Goal: Communication & Community: Answer question/provide support

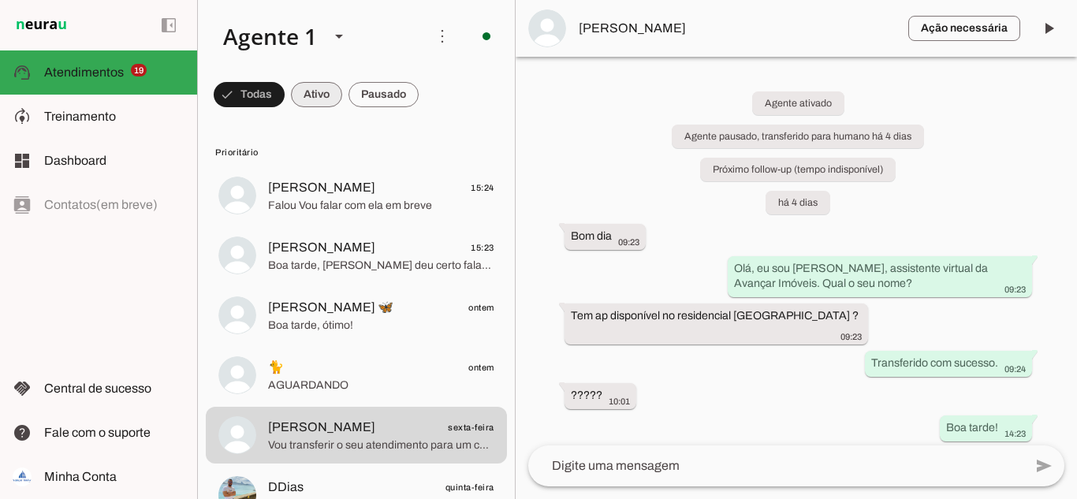
click at [285, 92] on span at bounding box center [249, 95] width 71 height 38
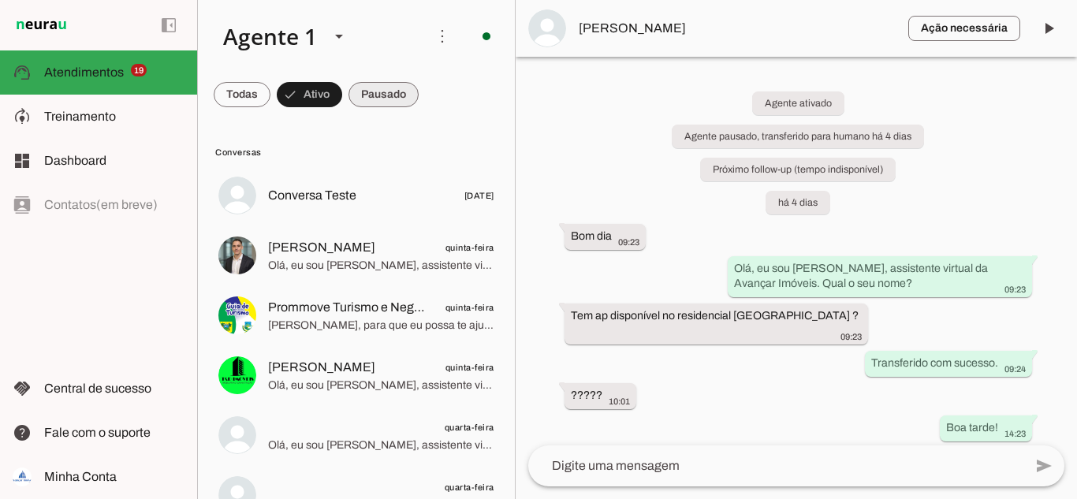
click at [270, 99] on span at bounding box center [242, 95] width 57 height 38
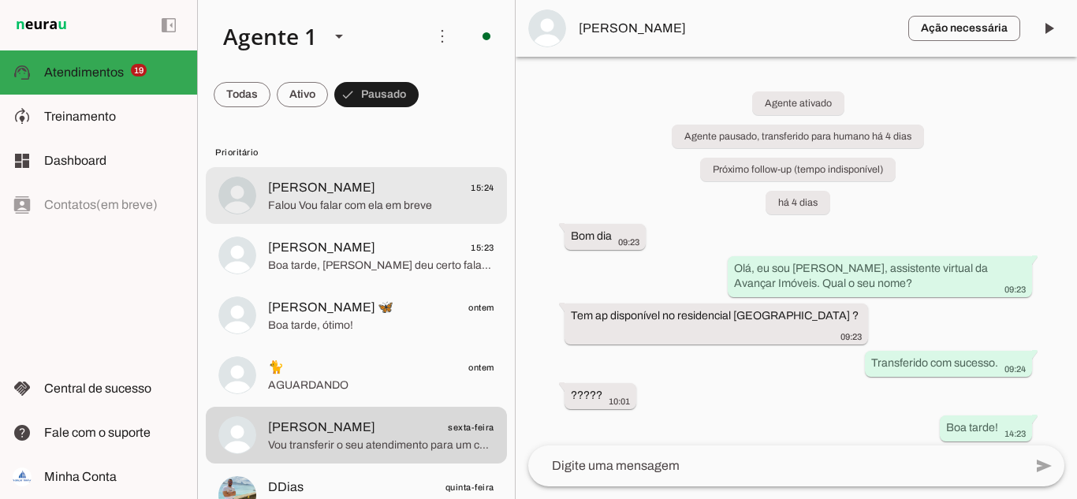
click at [362, 196] on span "[PERSON_NAME] 15:24" at bounding box center [381, 188] width 226 height 20
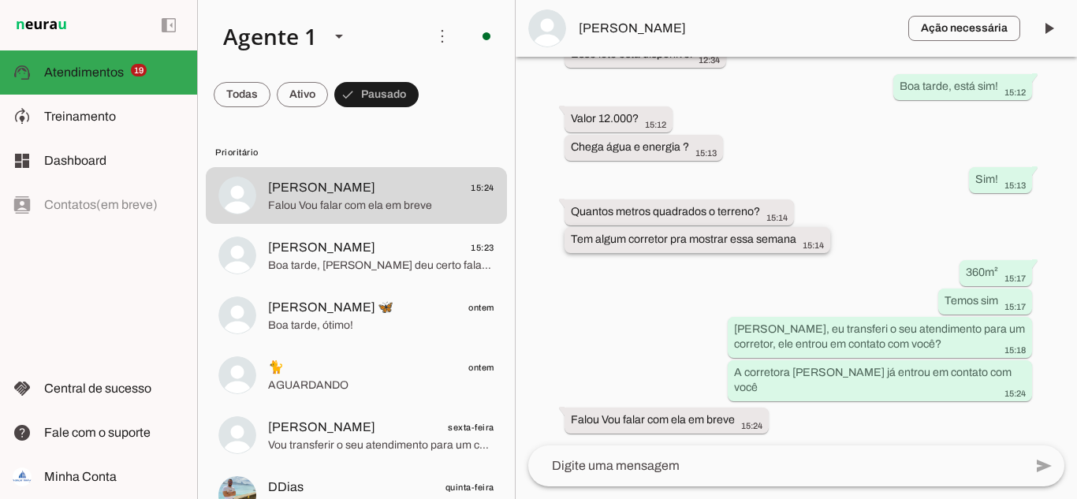
scroll to position [505, 0]
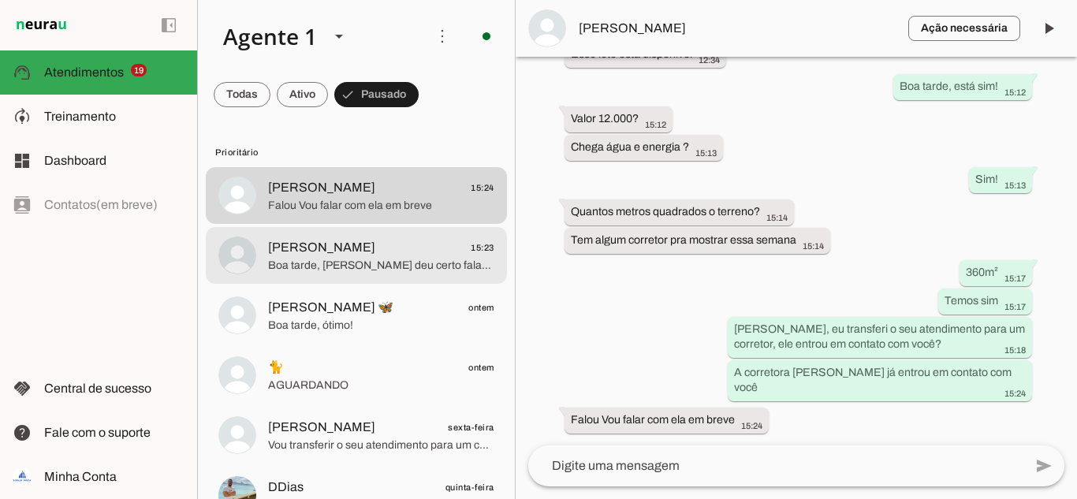
click at [401, 253] on span "[PERSON_NAME] 15:23" at bounding box center [381, 248] width 226 height 20
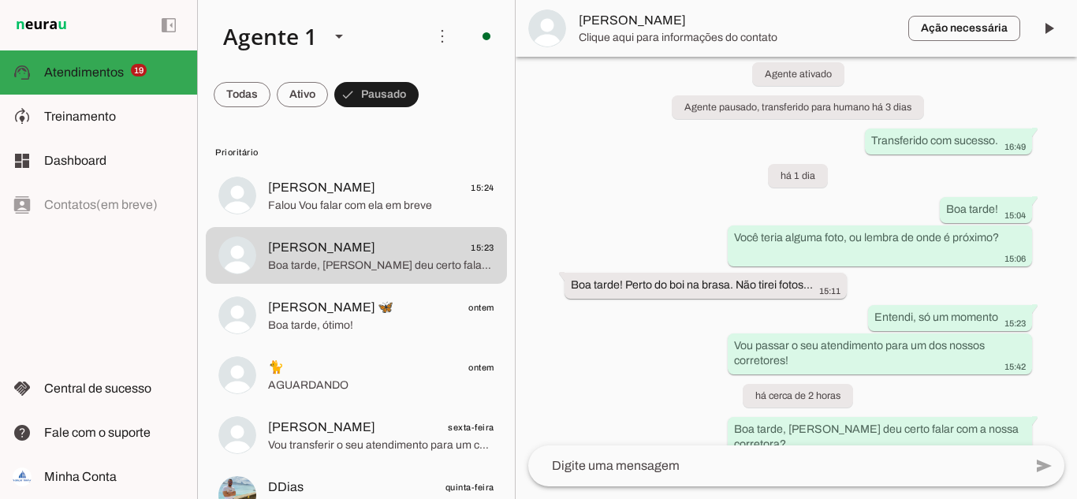
scroll to position [137, 0]
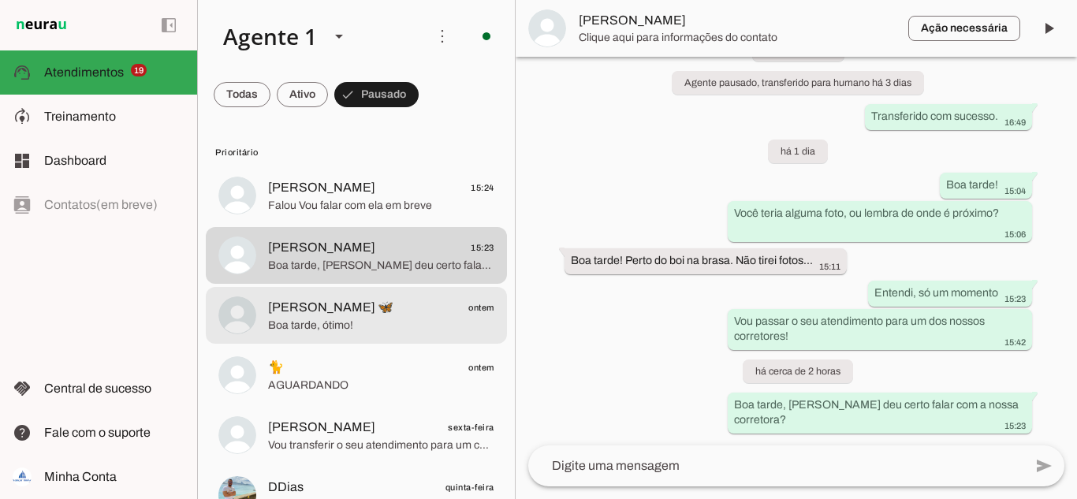
click at [311, 299] on span "[PERSON_NAME] 🦋" at bounding box center [330, 307] width 125 height 19
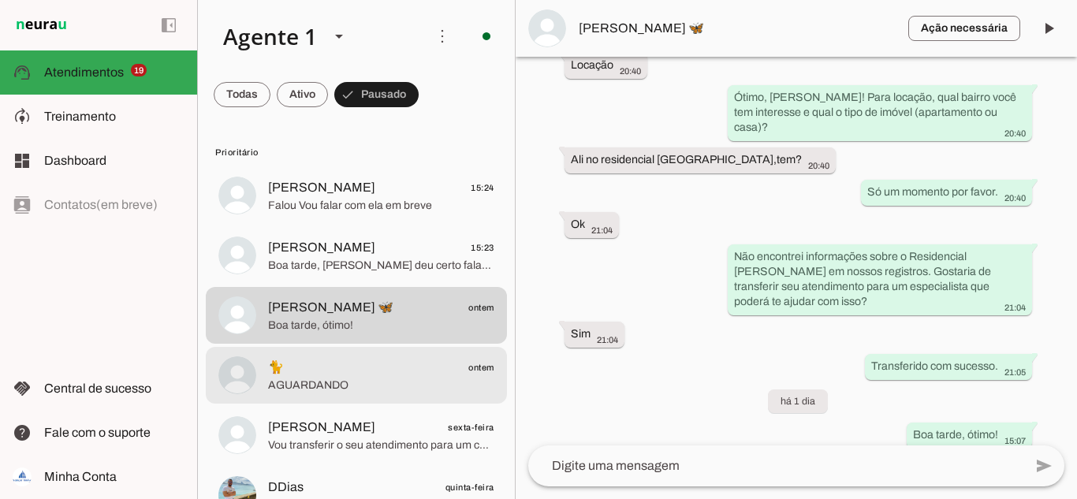
scroll to position [79, 0]
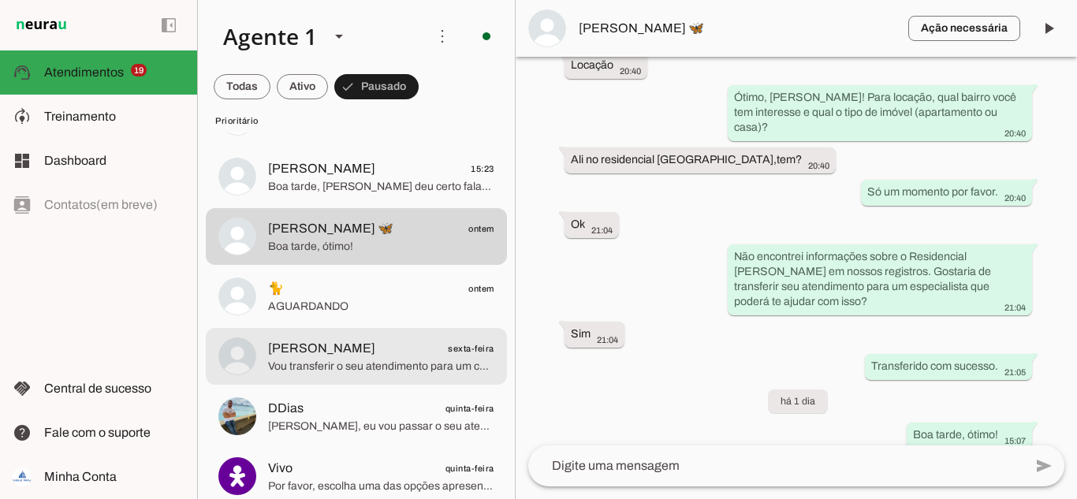
click at [333, 292] on span "🐈 ontem" at bounding box center [381, 289] width 226 height 20
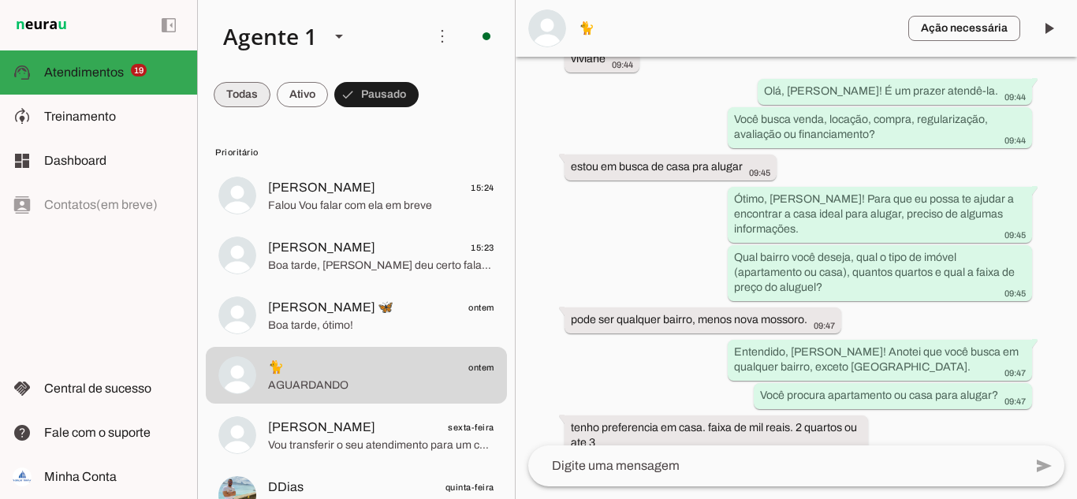
click at [243, 88] on span at bounding box center [242, 95] width 57 height 38
click at [285, 104] on span at bounding box center [249, 95] width 71 height 38
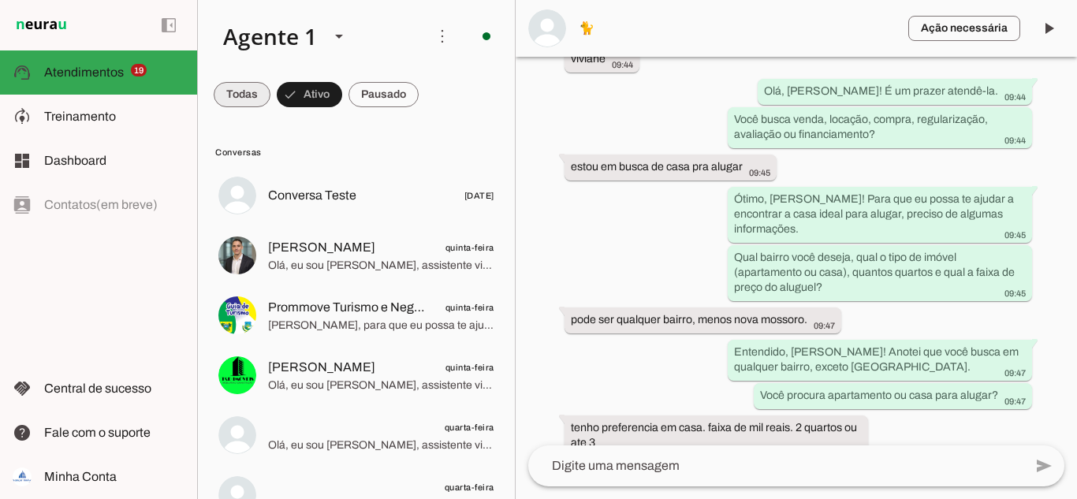
click at [229, 91] on span at bounding box center [242, 95] width 57 height 38
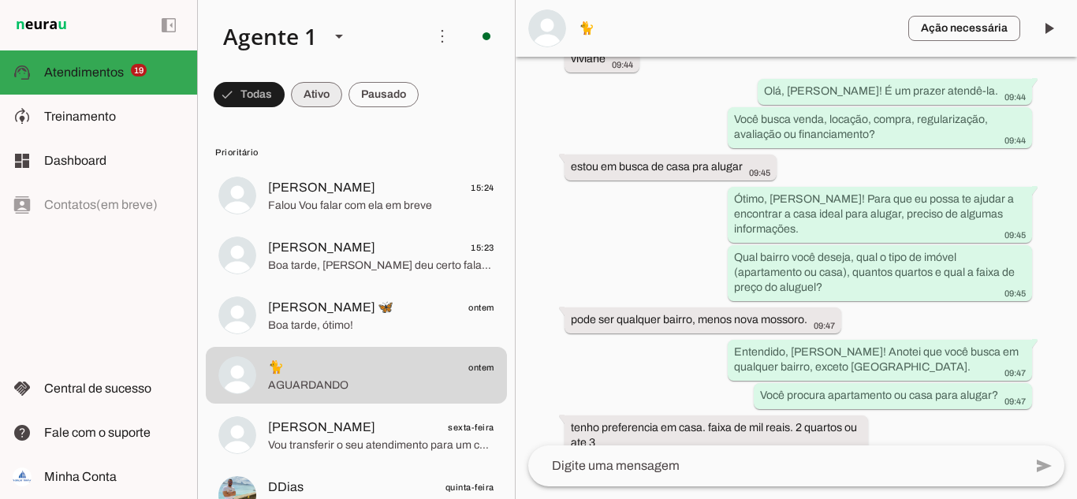
click at [285, 93] on span at bounding box center [249, 95] width 71 height 38
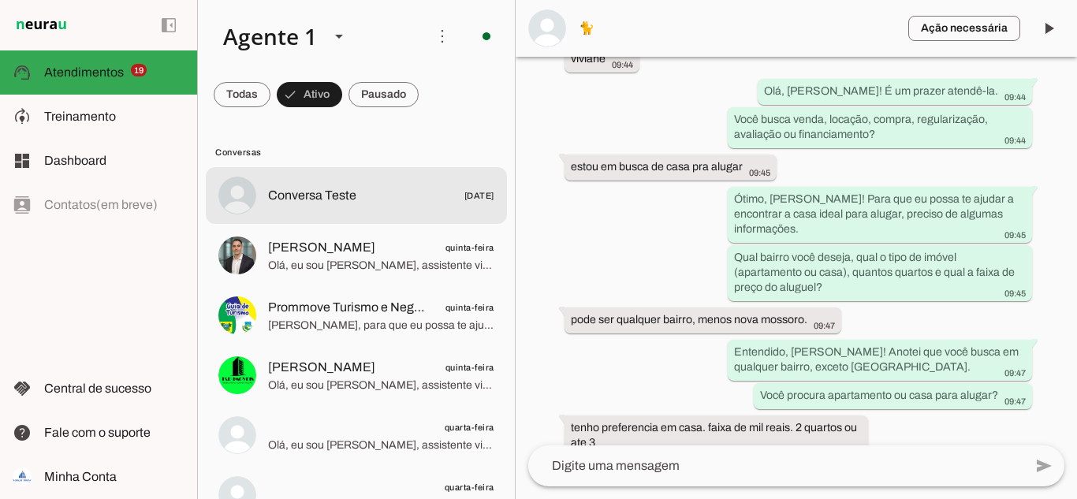
click at [326, 198] on span "Conversa Teste" at bounding box center [312, 195] width 88 height 19
